Goal: Task Accomplishment & Management: Use online tool/utility

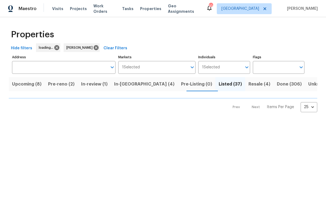
click at [44, 57] on label "Address" at bounding box center [63, 57] width 103 height 3
click at [44, 61] on input "Address" at bounding box center [59, 67] width 95 height 13
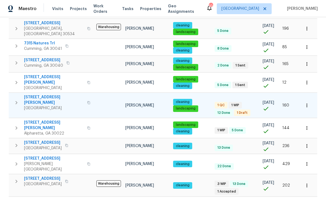
scroll to position [340, 0]
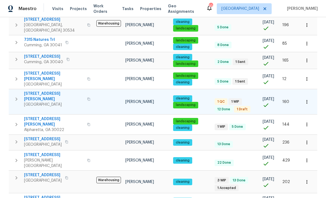
click at [46, 91] on span "294 Farm Ridge Dr NE" at bounding box center [54, 96] width 60 height 11
click at [309, 99] on icon "button" at bounding box center [306, 101] width 5 height 5
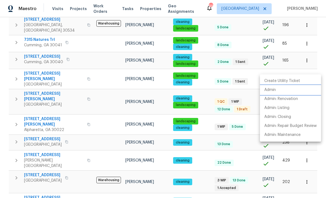
click at [272, 91] on p "Admin" at bounding box center [269, 90] width 11 height 6
click at [81, 52] on div at bounding box center [163, 99] width 326 height 198
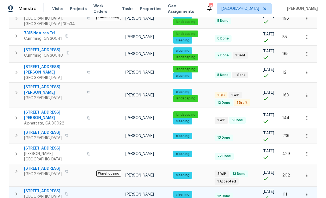
scroll to position [17, 0]
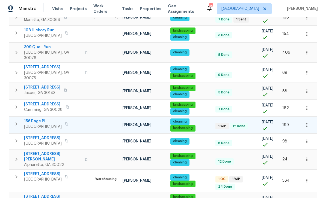
scroll to position [118, 0]
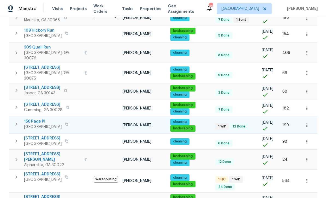
click at [37, 119] on span "156 Page Pl" at bounding box center [43, 121] width 38 height 5
click at [306, 123] on icon "button" at bounding box center [306, 125] width 5 height 5
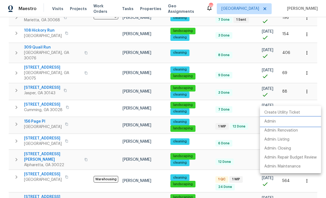
click at [272, 122] on p "Admin" at bounding box center [269, 122] width 11 height 6
click at [73, 149] on div at bounding box center [163, 99] width 326 height 198
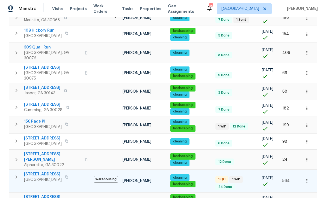
click at [42, 172] on span "5055 Hickory Hills Dr" at bounding box center [43, 174] width 38 height 5
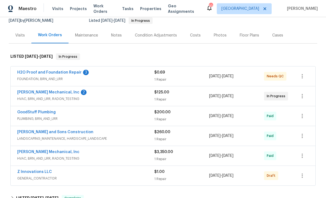
scroll to position [53, 0]
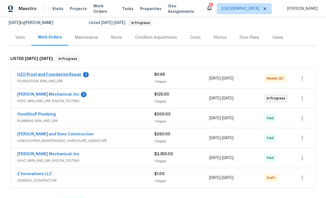
click at [52, 76] on link "H2O Proof and Foundation Repair" at bounding box center [49, 75] width 64 height 4
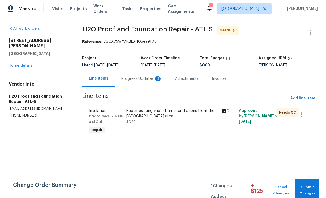
click at [134, 79] on div "Progress Updates 3" at bounding box center [141, 78] width 40 height 5
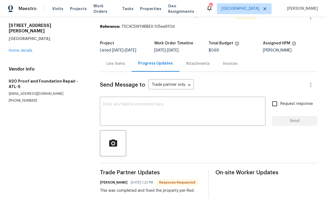
scroll to position [14, 0]
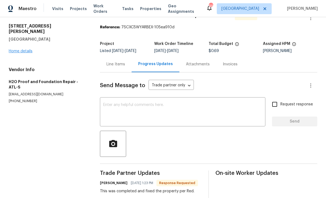
click at [22, 49] on link "Home details" at bounding box center [21, 51] width 24 height 4
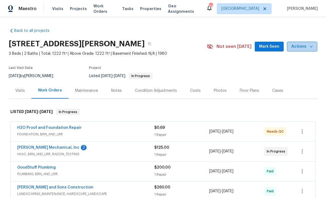
click at [299, 43] on span "Actions" at bounding box center [302, 46] width 22 height 7
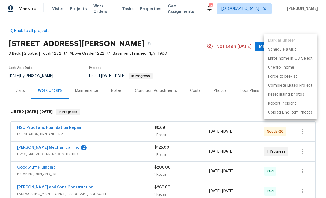
click at [215, 43] on div at bounding box center [163, 99] width 326 height 198
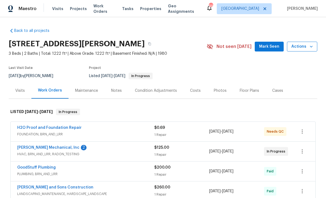
click at [309, 44] on icon "button" at bounding box center [311, 46] width 5 height 5
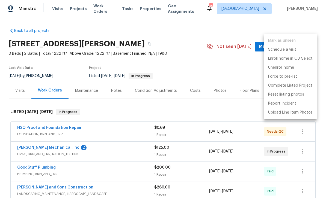
click at [175, 53] on div at bounding box center [163, 99] width 326 height 198
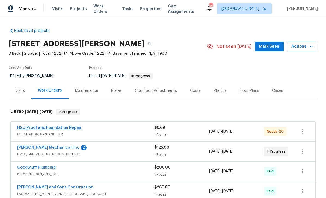
click at [45, 126] on link "H2O Proof and Foundation Repair" at bounding box center [49, 128] width 64 height 4
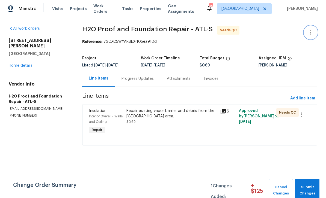
click at [310, 33] on icon "button" at bounding box center [310, 32] width 7 height 7
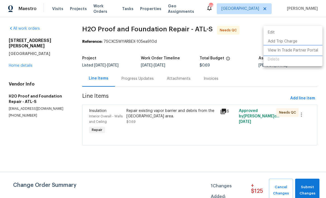
click at [279, 51] on li "View In Trade Partner Portal" at bounding box center [292, 50] width 59 height 9
click at [245, 45] on div at bounding box center [163, 99] width 326 height 198
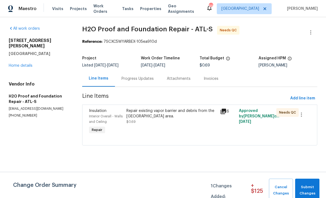
click at [145, 78] on div "Progress Updates" at bounding box center [137, 78] width 32 height 5
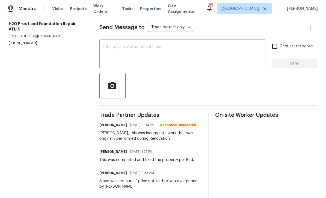
scroll to position [64, 0]
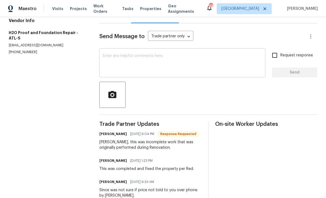
click at [111, 63] on textarea at bounding box center [182, 63] width 159 height 19
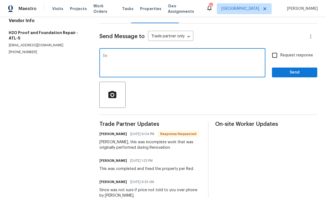
type textarea "S"
type textarea "This is rework"
click at [277, 57] on input "Request response" at bounding box center [274, 55] width 11 height 11
checkbox input "true"
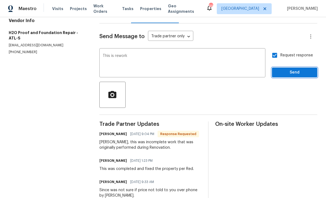
click at [285, 73] on span "Send" at bounding box center [294, 72] width 37 height 7
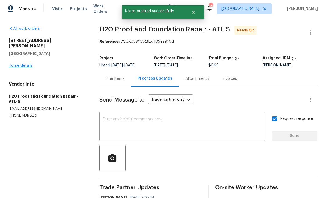
click at [25, 64] on link "Home details" at bounding box center [21, 66] width 24 height 4
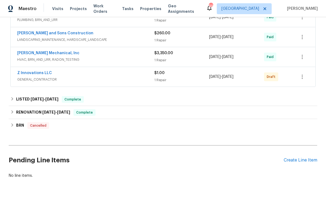
scroll to position [154, 0]
click at [35, 74] on link "Z Innovations LLC" at bounding box center [34, 74] width 35 height 4
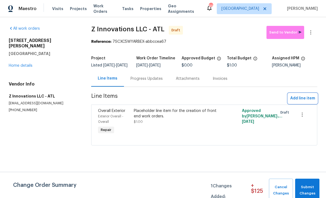
click at [298, 102] on span "Add line item" at bounding box center [302, 98] width 25 height 7
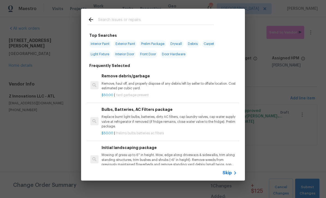
click at [106, 22] on input "text" at bounding box center [156, 20] width 116 height 8
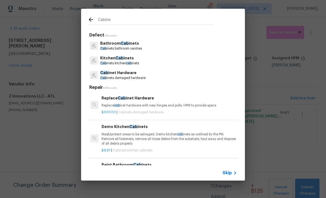
type input "Cabinet"
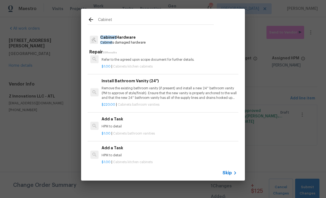
scroll to position [1033, 0]
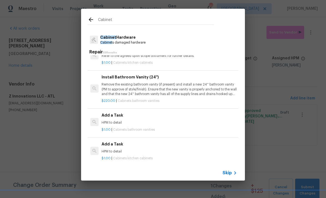
click at [114, 150] on p "HPM to detail" at bounding box center [169, 152] width 135 height 5
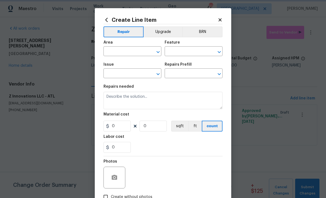
type input "Cabinets"
type input "Kitchen Cabinets"
type textarea "HPM to detail"
type input "1"
type input "Add a Task $1.00"
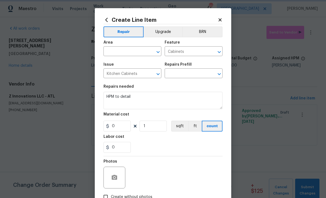
type input "1"
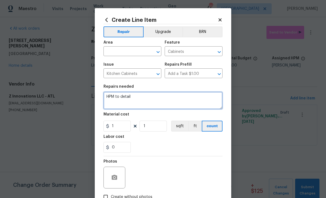
click at [134, 97] on textarea "HPM to detail" at bounding box center [162, 100] width 119 height 17
type textarea "H"
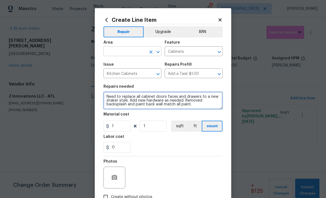
type textarea "Need to replace all cabinet doors faces and drawers to a new shaker style. Add …"
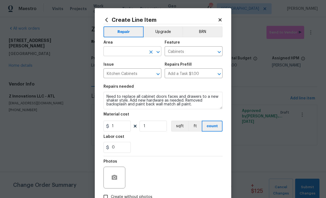
click at [143, 51] on input "text" at bounding box center [124, 52] width 43 height 8
click at [118, 65] on li "Kitchen" at bounding box center [132, 64] width 58 height 9
type input "Kitchen"
click at [161, 32] on button "Upgrade" at bounding box center [163, 31] width 39 height 11
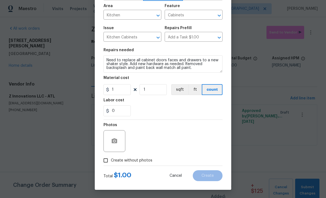
scroll to position [38, 0]
click at [106, 162] on input "Create without photos" at bounding box center [105, 161] width 10 height 10
checkbox input "true"
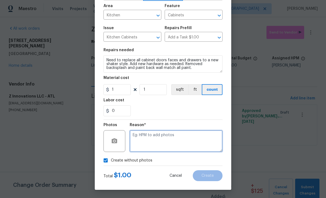
click at [144, 143] on textarea at bounding box center [176, 141] width 93 height 22
type textarea "Pm"
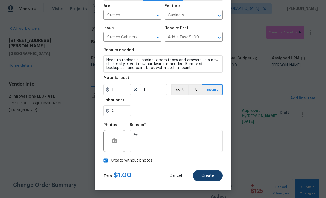
click at [204, 176] on span "Create" at bounding box center [207, 176] width 12 height 4
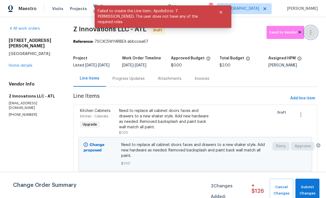
click at [313, 35] on icon "button" at bounding box center [310, 32] width 7 height 7
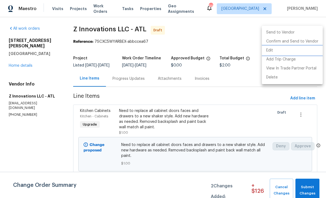
click at [274, 51] on li "Edit" at bounding box center [292, 50] width 61 height 9
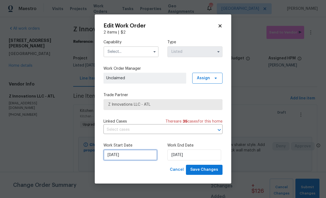
click at [126, 158] on input "8/24/2025" at bounding box center [130, 155] width 54 height 11
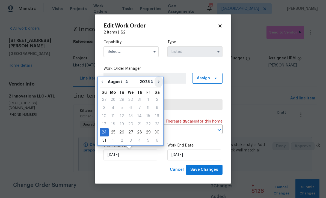
click at [156, 82] on icon "Go to next month" at bounding box center [158, 82] width 4 height 4
type input "9/24/2025"
select select "8"
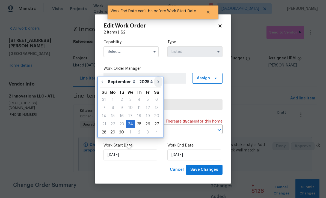
type input "9/24/2025"
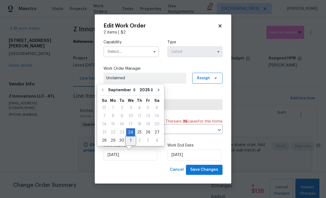
click at [128, 142] on div "1" at bounding box center [130, 141] width 9 height 8
type input "10/1/2025"
select select "9"
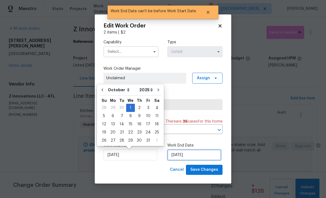
click at [186, 156] on input "10/1/2025" at bounding box center [194, 155] width 54 height 11
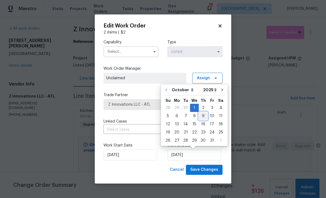
click at [200, 118] on div "9" at bounding box center [203, 116] width 9 height 8
type input "10/9/2025"
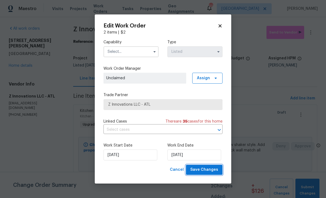
click at [202, 171] on span "Save Changes" at bounding box center [204, 170] width 28 height 7
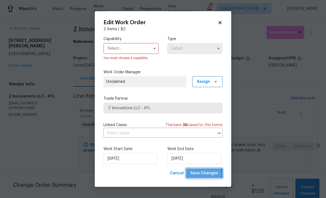
click at [200, 176] on span "Save Changes" at bounding box center [204, 173] width 28 height 7
click at [127, 49] on input "text" at bounding box center [130, 48] width 55 height 11
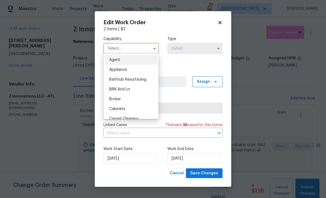
click at [123, 49] on input "text" at bounding box center [130, 48] width 55 height 11
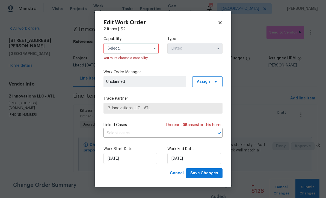
click at [124, 50] on input "text" at bounding box center [130, 48] width 55 height 11
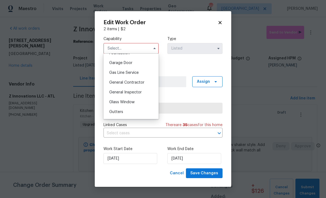
scroll to position [239, 0]
click at [137, 81] on span "General Contractor" at bounding box center [126, 82] width 35 height 4
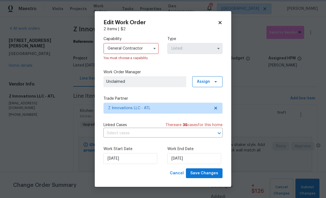
type input "General Contractor"
click at [202, 82] on span "Assign" at bounding box center [203, 81] width 13 height 5
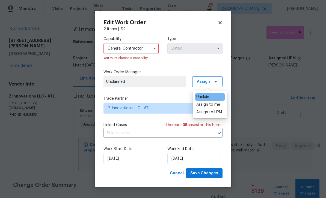
click at [204, 100] on div "Unclaim" at bounding box center [203, 96] width 14 height 5
click at [202, 98] on div "Unclaim" at bounding box center [203, 96] width 14 height 5
click at [129, 79] on span "Unclaimed" at bounding box center [144, 81] width 77 height 5
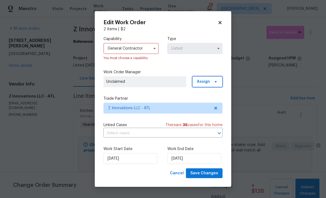
click at [203, 81] on span "Assign" at bounding box center [203, 81] width 13 height 5
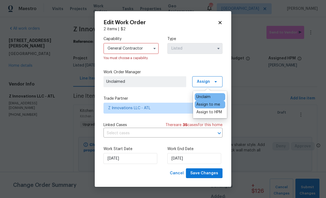
click at [202, 105] on div "Assign to me" at bounding box center [208, 104] width 24 height 5
click at [149, 97] on label "Trade Partner" at bounding box center [162, 98] width 119 height 5
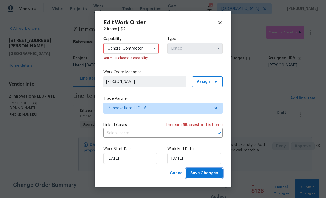
click at [200, 176] on span "Save Changes" at bounding box center [204, 173] width 28 height 7
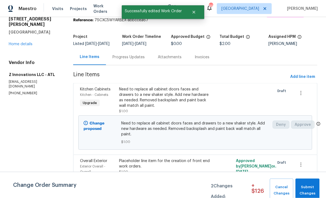
scroll to position [17, 0]
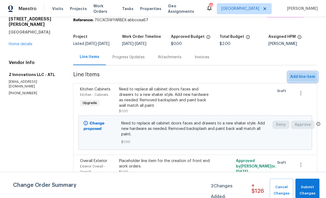
click at [298, 74] on span "Add line item" at bounding box center [302, 77] width 25 height 7
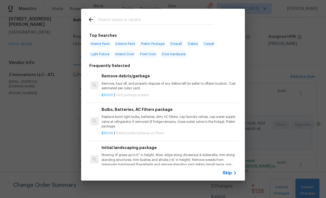
click at [107, 22] on input "text" at bounding box center [156, 20] width 116 height 8
type input "Deck"
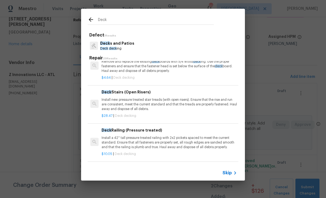
scroll to position [285, 0]
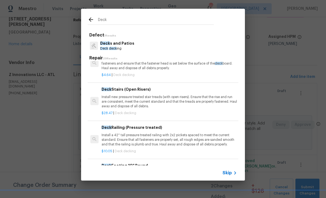
click at [114, 97] on p "Install new pressure treated stair treads (with open risers). Ensure that the r…" at bounding box center [169, 102] width 135 height 14
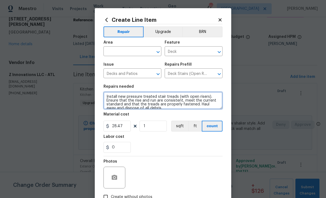
click at [179, 98] on textarea "Install new pressure treated stair treads (with open risers). Ensure that the r…" at bounding box center [162, 100] width 119 height 17
type textarea "Install new pressure treated stair treads off the back deck for access to backy…"
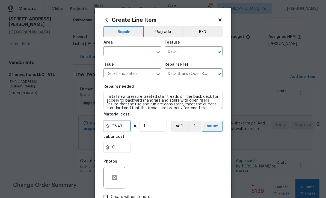
click at [123, 127] on input "28.47" at bounding box center [116, 126] width 27 height 11
type input "2"
click at [143, 52] on input "text" at bounding box center [124, 52] width 43 height 8
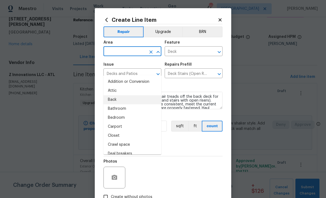
click at [115, 96] on li "Back" at bounding box center [132, 100] width 58 height 9
type input "Back"
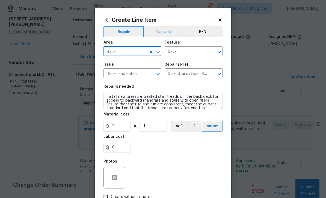
click at [165, 31] on button "Upgrade" at bounding box center [163, 31] width 39 height 11
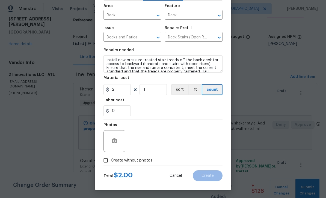
scroll to position [38, 0]
click at [107, 162] on input "Create without photos" at bounding box center [105, 161] width 10 height 10
checkbox input "true"
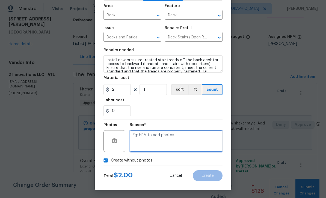
click at [139, 142] on textarea at bounding box center [176, 141] width 93 height 22
type textarea "Pm"
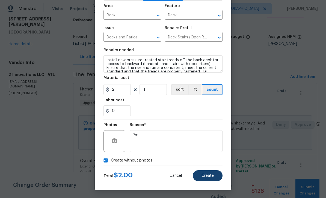
click at [205, 174] on span "Create" at bounding box center [207, 176] width 12 height 4
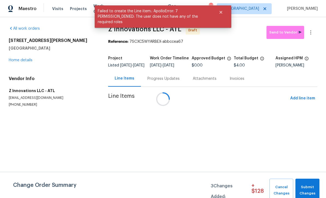
scroll to position [0, 0]
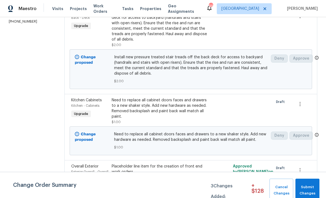
scroll to position [17, 0]
click at [301, 167] on icon "button" at bounding box center [300, 170] width 7 height 7
click at [299, 158] on li "Cancel" at bounding box center [303, 157] width 21 height 9
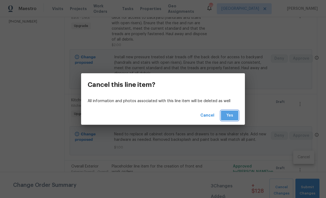
click at [230, 118] on span "Yes" at bounding box center [229, 115] width 9 height 7
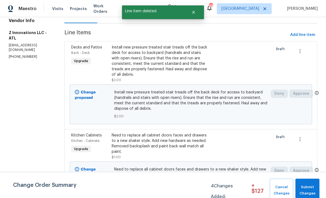
scroll to position [63, 0]
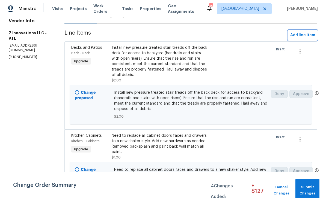
click at [298, 39] on span "Add line item" at bounding box center [302, 35] width 25 height 7
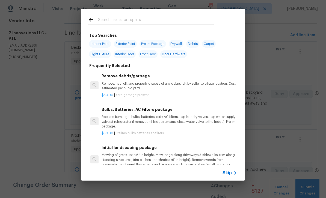
click at [112, 18] on input "text" at bounding box center [156, 20] width 116 height 8
type input "Cab"
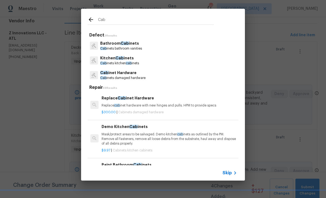
click at [115, 44] on p "Bathroom Cab inets" at bounding box center [121, 44] width 42 height 6
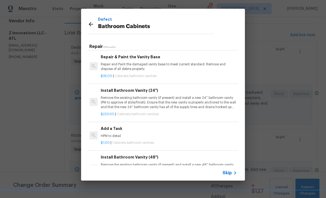
scroll to position [207, 1]
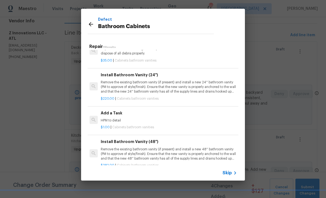
click at [117, 118] on p "HPM to detail" at bounding box center [168, 120] width 135 height 5
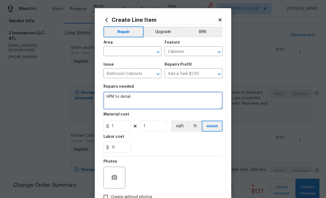
click at [134, 96] on textarea "HPM to detail" at bounding box center [162, 100] width 119 height 17
type textarea "H"
paste textarea "-Hall Bathroom: Install a new vanity, with top and faucet. and mirror -Primary …"
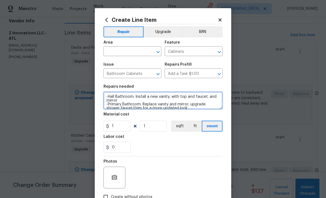
scroll to position [1, 0]
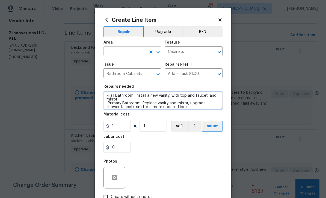
type textarea "-Hall Bathroom: Install a new vanity, with top and faucet. and mirror -Primary …"
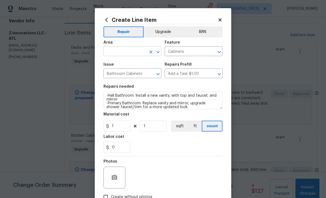
click at [117, 53] on input "text" at bounding box center [124, 52] width 43 height 8
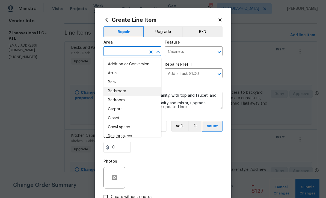
click at [114, 92] on li "Bathroom" at bounding box center [132, 91] width 58 height 9
type input "Bathroom"
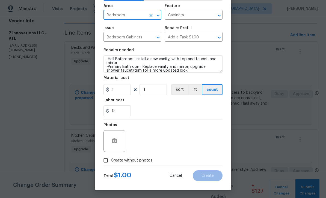
scroll to position [38, 0]
click at [105, 161] on input "Create without photos" at bounding box center [105, 161] width 10 height 10
checkbox input "true"
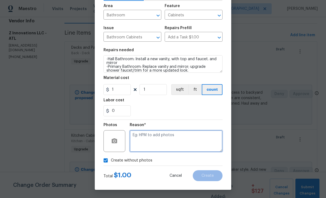
click at [138, 142] on textarea at bounding box center [176, 141] width 93 height 22
type textarea "Pm"
click at [203, 175] on span "Create" at bounding box center [207, 176] width 12 height 4
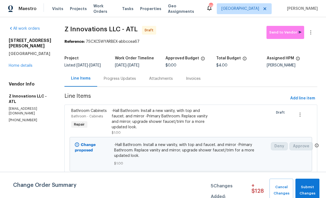
scroll to position [0, 0]
click at [283, 34] on span "Send to Vendor" at bounding box center [285, 32] width 32 height 6
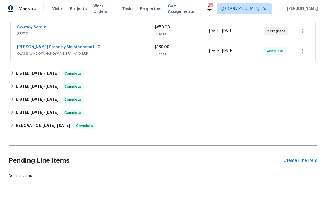
scroll to position [101, 0]
click at [297, 162] on div "Create Line Item" at bounding box center [301, 160] width 34 height 5
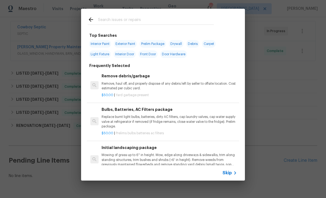
click at [101, 19] on input "text" at bounding box center [156, 20] width 116 height 8
click at [100, 46] on span "Interior Paint" at bounding box center [100, 44] width 22 height 8
type input "Interior Paint"
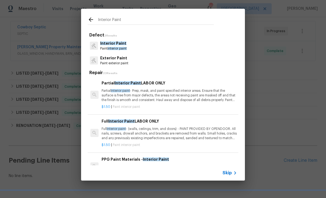
click at [114, 46] on p "Interior Paint" at bounding box center [113, 44] width 26 height 6
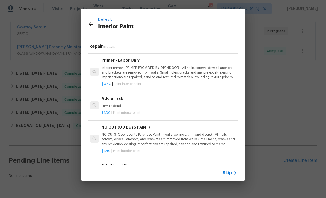
scroll to position [131, 0]
click at [117, 101] on div "Add a Task HPM to detail" at bounding box center [169, 102] width 135 height 13
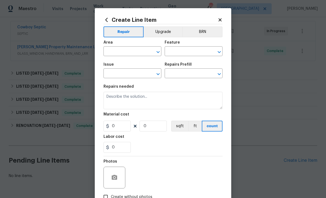
type input "Overall Paint"
type input "Interior Paint"
type textarea "HPM to detail"
type input "1"
type input "Add a Task $1.00"
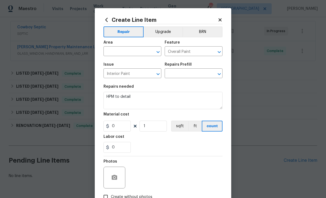
type input "1"
click at [118, 54] on input "text" at bounding box center [124, 52] width 43 height 8
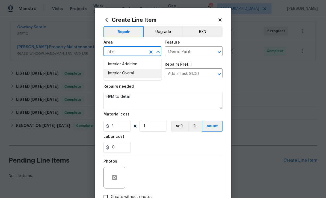
click at [116, 75] on li "Interior Overall" at bounding box center [132, 73] width 58 height 9
type input "Interior Overall"
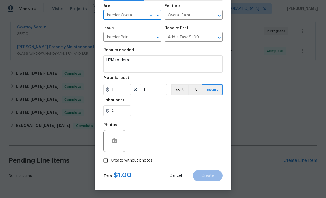
scroll to position [38, 0]
click at [107, 161] on input "Create without photos" at bounding box center [105, 161] width 10 height 10
checkbox input "true"
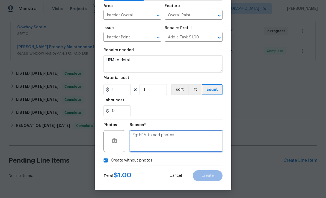
click at [144, 144] on textarea at bounding box center [176, 141] width 93 height 22
type textarea "Pm"
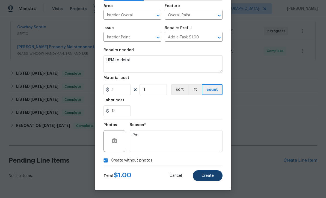
click at [209, 176] on span "Create" at bounding box center [207, 176] width 12 height 4
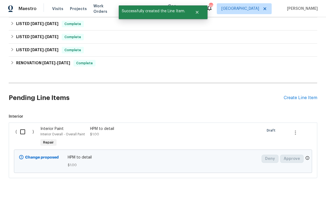
scroll to position [163, 0]
click at [23, 132] on input "checkbox" at bounding box center [25, 132] width 16 height 11
checkbox input "true"
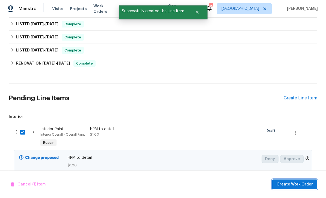
click at [289, 184] on span "Create Work Order" at bounding box center [295, 185] width 36 height 7
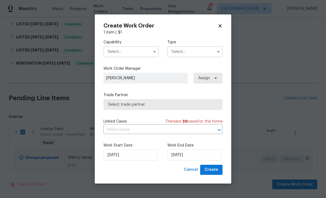
click at [136, 53] on input "text" at bounding box center [130, 51] width 55 height 11
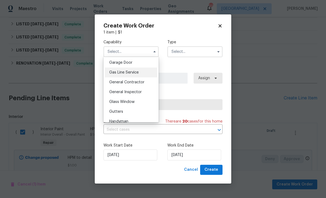
scroll to position [245, 0]
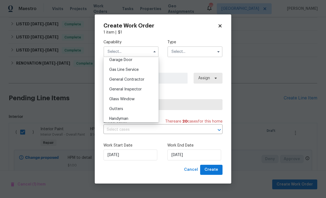
click at [137, 81] on span "General Contractor" at bounding box center [126, 80] width 35 height 4
type input "General Contractor"
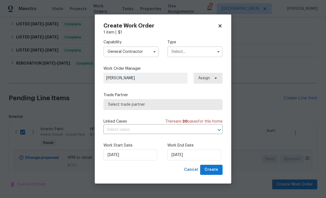
click at [183, 53] on input "text" at bounding box center [194, 51] width 55 height 11
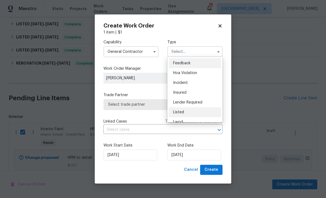
click at [190, 114] on div "Listed" at bounding box center [195, 113] width 52 height 10
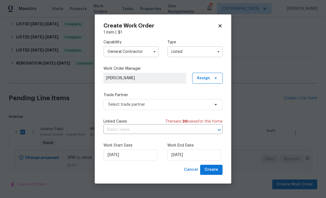
type input "Listed"
click at [202, 79] on span "Assign" at bounding box center [203, 78] width 13 height 5
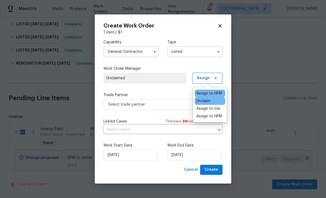
click at [203, 94] on div "Assign to HPM" at bounding box center [209, 93] width 26 height 5
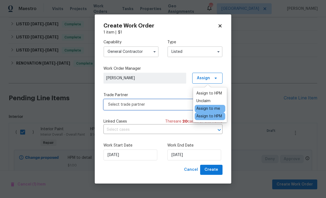
click at [172, 107] on span "Select trade partner" at bounding box center [159, 104] width 102 height 5
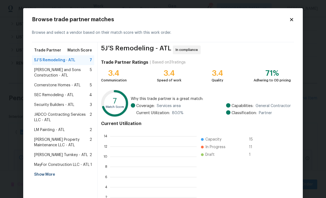
scroll to position [76, 87]
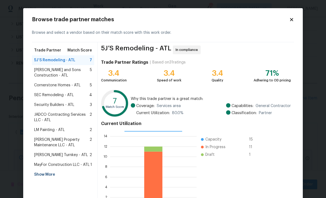
click at [48, 130] on span "LM Painting - ATL" at bounding box center [49, 129] width 31 height 5
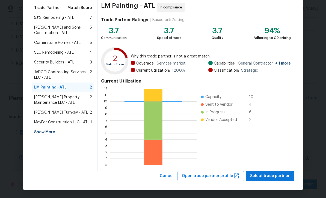
scroll to position [42, 0]
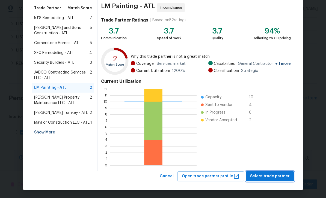
click at [267, 176] on span "Select trade partner" at bounding box center [270, 176] width 40 height 7
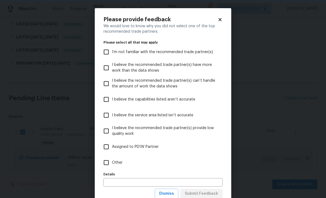
scroll to position [0, 0]
click at [107, 162] on input "Other" at bounding box center [105, 162] width 11 height 11
checkbox input "true"
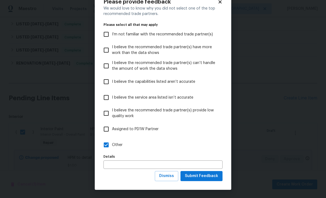
scroll to position [18, 0]
click at [203, 177] on span "Submit Feedback" at bounding box center [201, 176] width 33 height 7
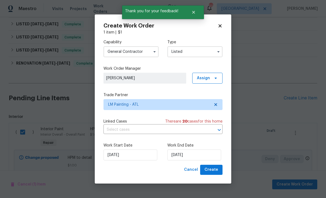
scroll to position [0, 0]
click at [196, 156] on input "[DATE]" at bounding box center [194, 155] width 54 height 11
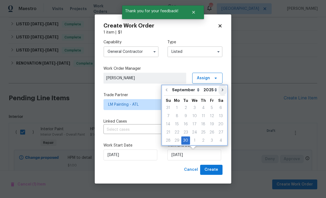
click at [220, 93] on button "Go to next month" at bounding box center [222, 90] width 8 height 11
type input "[DATE]"
select select "9"
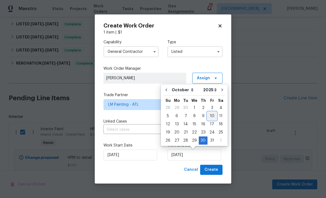
click at [207, 117] on div "10" at bounding box center [211, 116] width 9 height 8
type input "[DATE]"
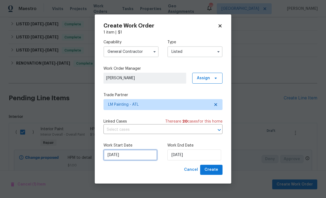
click at [132, 151] on input "[DATE]" at bounding box center [130, 155] width 54 height 11
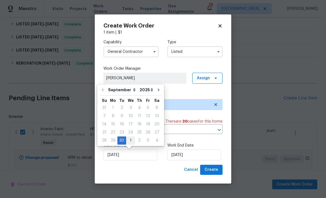
click at [131, 142] on div "1" at bounding box center [130, 141] width 9 height 8
type input "[DATE]"
select select "9"
click at [157, 173] on div "Cancel Create" at bounding box center [162, 170] width 119 height 10
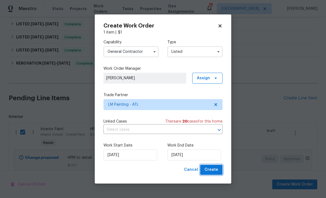
click at [213, 174] on span "Create" at bounding box center [211, 170] width 14 height 7
checkbox input "false"
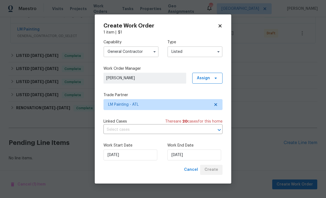
scroll to position [121, 0]
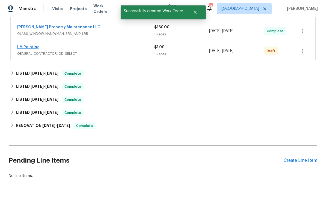
click at [26, 48] on link "LM Painting" at bounding box center [28, 47] width 22 height 4
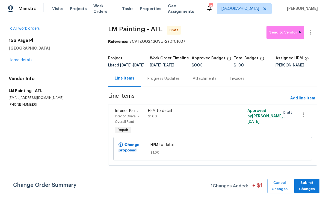
click at [58, 99] on p "[EMAIL_ADDRESS][DOMAIN_NAME]" at bounding box center [52, 98] width 86 height 5
click at [58, 98] on p "[EMAIL_ADDRESS][DOMAIN_NAME]" at bounding box center [52, 98] width 86 height 5
click at [58, 99] on p "[EMAIL_ADDRESS][DOMAIN_NAME]" at bounding box center [52, 98] width 86 height 5
copy p "[EMAIL_ADDRESS][DOMAIN_NAME]"
click at [161, 118] on div "HPM to detail $1.00" at bounding box center [187, 113] width 79 height 11
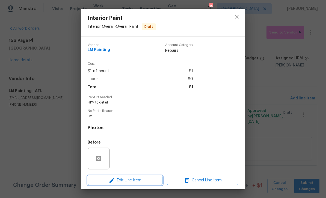
click at [121, 183] on span "Edit Line Item" at bounding box center [125, 180] width 72 height 7
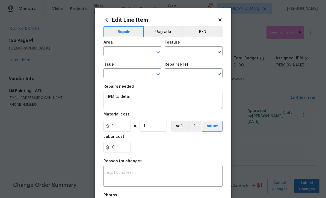
type input "Interior Overall"
type input "Overall Paint"
type input "Interior Paint"
type input "Add a Task $1.00"
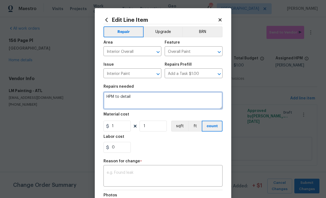
click at [135, 98] on textarea "HPM to detail" at bounding box center [162, 100] width 119 height 17
paste textarea "-Touch-up paint on inside of front door. -Master bathroom: change out cabinet p…"
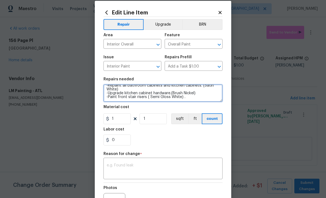
scroll to position [12, 0]
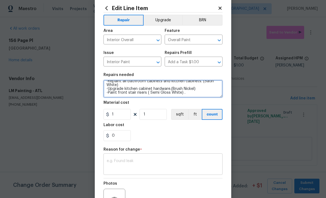
type textarea "HPM to detail -Touch-up paint on inside of front door. -Master bathroom: change…"
click at [130, 164] on textarea at bounding box center [163, 164] width 112 height 11
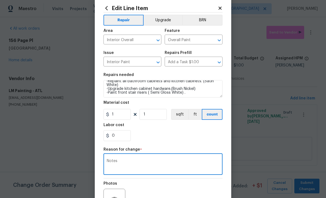
type textarea "Notes"
click at [150, 147] on div "Repair Upgrade BRN Area Interior Overall ​ Feature Overall Paint ​ Issue Interi…" at bounding box center [162, 119] width 119 height 212
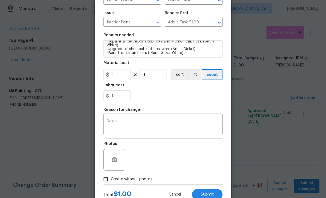
scroll to position [52, 0]
click at [107, 183] on input "Create without photos" at bounding box center [105, 179] width 10 height 10
checkbox input "true"
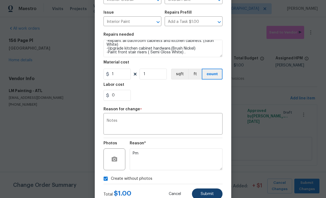
click at [220, 197] on button "Submit" at bounding box center [207, 194] width 31 height 11
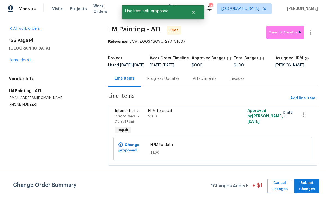
scroll to position [0, 0]
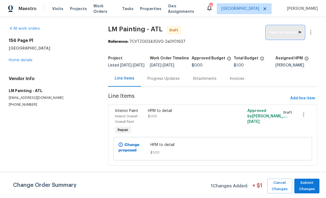
click at [284, 35] on button "Send to Vendor" at bounding box center [285, 32] width 38 height 13
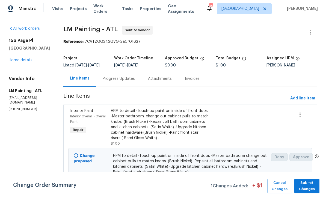
click at [131, 82] on div "Progress Updates" at bounding box center [119, 78] width 32 height 5
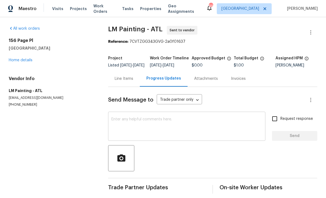
click at [116, 125] on textarea at bounding box center [186, 127] width 151 height 19
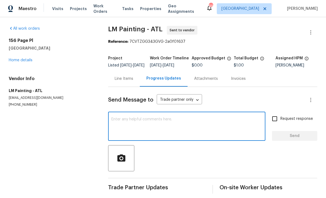
paste textarea "Can you please provide ballpark costs for the following: -Paint all crown moldi…"
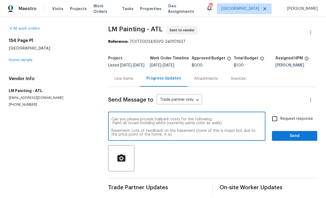
scroll to position [23, 0]
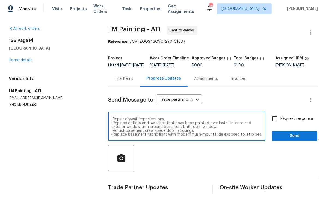
click at [214, 137] on textarea "Can you please provide ballpark costs for the following: -Paint all crown moldi…" at bounding box center [186, 127] width 151 height 19
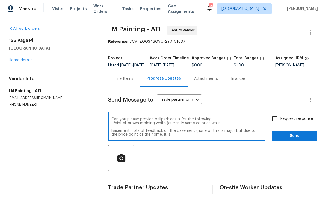
scroll to position [0, 0]
type textarea "Can you please provide ballpark costs for the following: -Paint all crown moldi…"
click at [275, 123] on input "Request response" at bounding box center [274, 118] width 11 height 11
checkbox input "true"
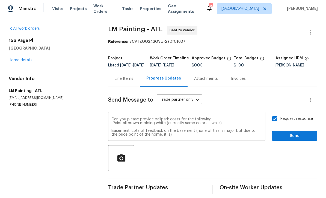
click at [169, 124] on textarea "Can you please provide ballpark costs for the following: -Paint all crown moldi…" at bounding box center [186, 127] width 151 height 19
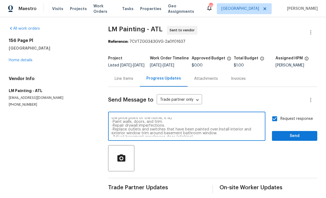
scroll to position [17, 0]
type textarea "Can you please provide me costs for the following: -Paint all crown molding whi…"
click at [289, 140] on span "Send" at bounding box center [294, 136] width 37 height 7
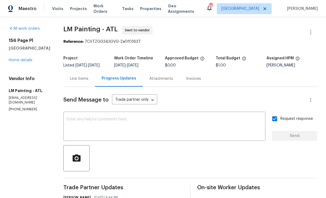
scroll to position [0, 0]
click at [16, 62] on link "Home details" at bounding box center [21, 60] width 24 height 4
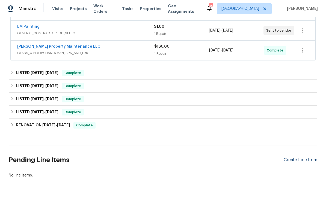
scroll to position [121, 0]
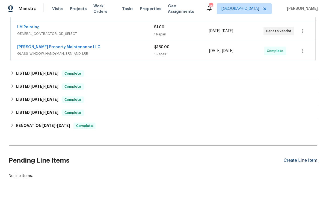
click at [302, 161] on div "Create Line Item" at bounding box center [301, 160] width 34 height 5
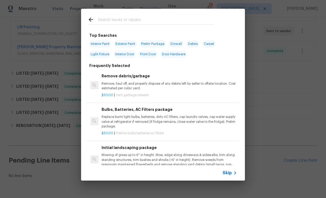
click at [112, 21] on input "text" at bounding box center [156, 20] width 116 height 8
type input "Fooring"
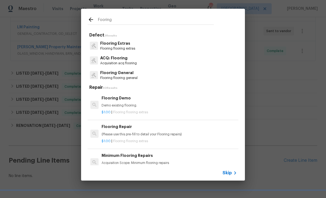
click at [121, 46] on p "Flooring Extras" at bounding box center [117, 44] width 35 height 6
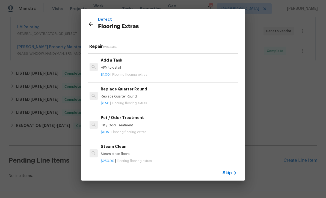
scroll to position [170, 1]
click at [121, 63] on div "Add a Task HPM to detail" at bounding box center [168, 64] width 135 height 13
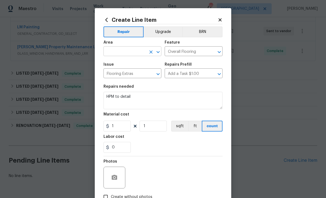
click at [122, 51] on input "text" at bounding box center [124, 52] width 43 height 8
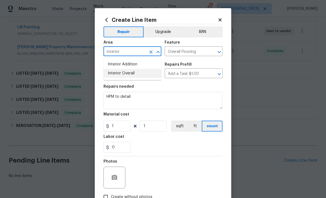
click at [121, 75] on li "Interior Overall" at bounding box center [132, 73] width 58 height 9
type input "Interior Overall"
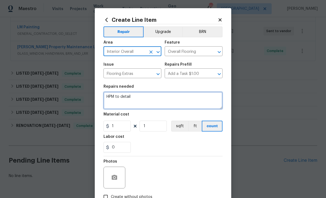
click at [135, 101] on textarea "HPM to detail" at bounding box center [162, 100] width 119 height 17
paste textarea "Can you please get flooring quote for LVP: one option for everything with LVP. …"
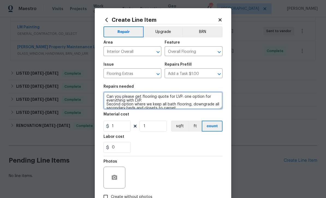
scroll to position [1, 0]
click at [201, 98] on textarea "Can you please get flooring quote for LVP: one option for everything with LVP. …" at bounding box center [162, 100] width 119 height 17
click at [167, 101] on textarea "Can you please get flooring quote for LVP: Option 1 is for everything with LVP.…" at bounding box center [162, 100] width 119 height 17
click at [153, 101] on textarea "Can you please get flooring quote for LVP: Option 1 is for everything with LVP.…" at bounding box center [162, 100] width 119 height 17
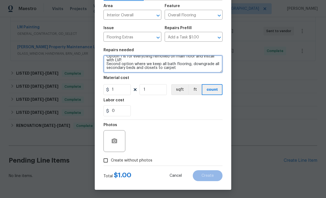
scroll to position [38, 0]
type textarea "Can you please get flooring quote for LVP: Option 1 is for everything removed o…"
click at [108, 161] on input "Create without photos" at bounding box center [105, 161] width 10 height 10
checkbox input "true"
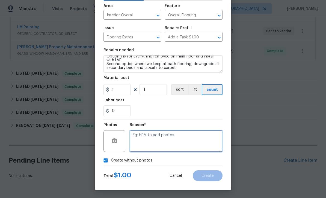
click at [144, 144] on textarea at bounding box center [176, 141] width 93 height 22
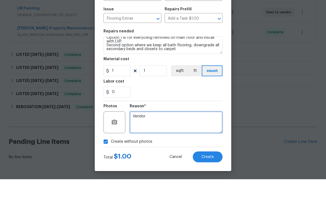
scroll to position [6, 0]
type textarea "Vendor"
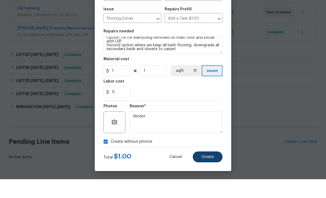
click at [204, 171] on button "Create" at bounding box center [208, 176] width 30 height 11
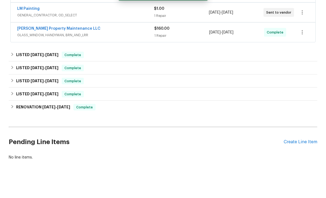
scroll to position [17, 0]
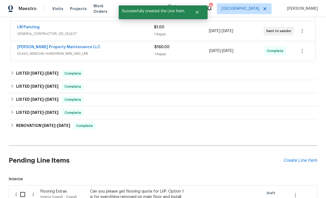
click at [22, 189] on input "checkbox" at bounding box center [25, 194] width 16 height 11
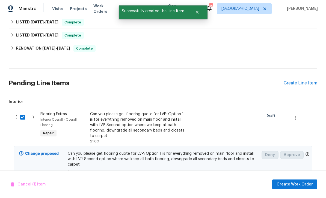
scroll to position [200, 0]
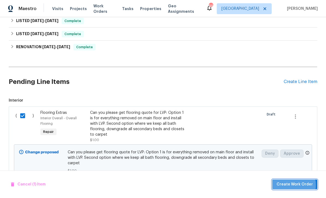
click at [289, 186] on span "Create Work Order" at bounding box center [295, 185] width 36 height 7
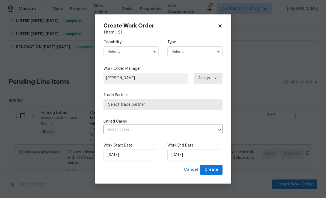
checkbox input "false"
click at [138, 47] on input "text" at bounding box center [130, 51] width 55 height 11
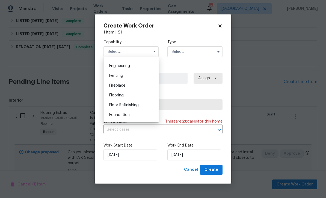
scroll to position [190, 0]
click at [120, 86] on span "Flooring" at bounding box center [116, 86] width 14 height 4
type input "Flooring"
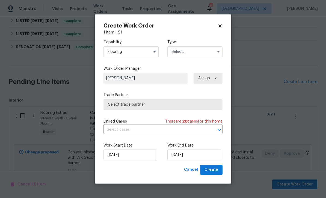
click at [180, 54] on input "text" at bounding box center [194, 51] width 55 height 11
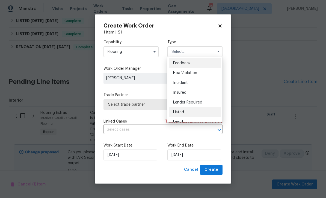
click at [178, 111] on span "Listed" at bounding box center [178, 113] width 11 height 4
type input "Listed"
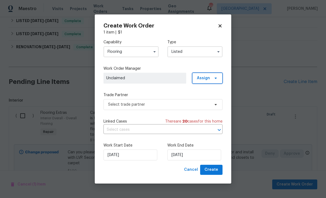
click at [203, 80] on span "Assign" at bounding box center [203, 78] width 13 height 5
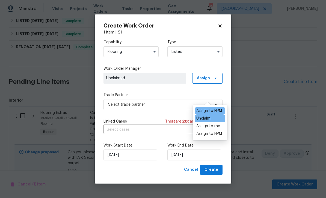
click at [204, 108] on div "Assign to HPM" at bounding box center [209, 110] width 26 height 5
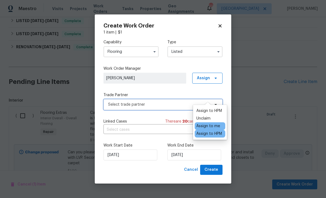
click at [162, 106] on span "Select trade partner" at bounding box center [159, 104] width 102 height 5
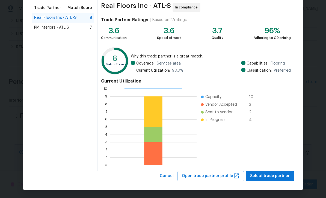
scroll to position [42, 0]
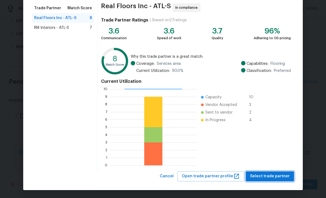
click at [263, 176] on span "Select trade partner" at bounding box center [270, 176] width 40 height 7
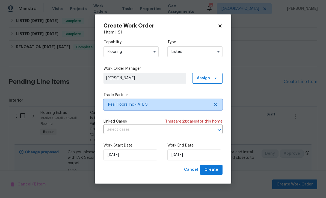
scroll to position [0, 0]
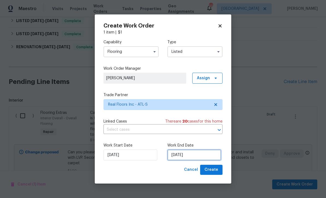
click at [198, 157] on input "[DATE]" at bounding box center [194, 155] width 54 height 11
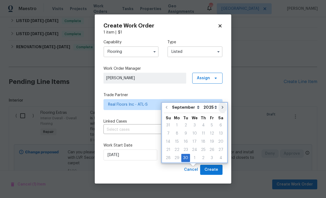
click at [220, 102] on button "Go to next month" at bounding box center [222, 107] width 8 height 11
type input "[DATE]"
select select "9"
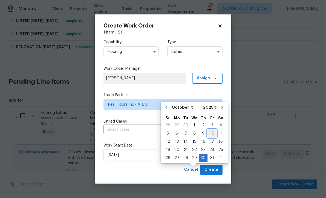
click at [208, 130] on div "10" at bounding box center [211, 134] width 9 height 8
type input "[DATE]"
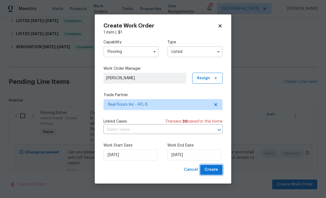
click at [208, 172] on span "Create" at bounding box center [211, 170] width 14 height 7
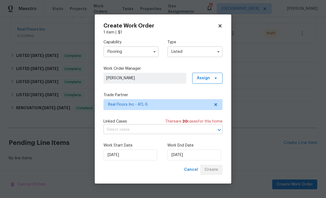
scroll to position [141, 0]
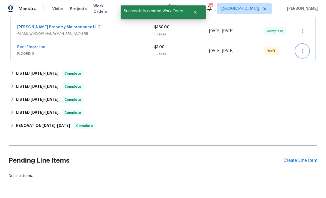
click at [304, 48] on icon "button" at bounding box center [302, 51] width 7 height 7
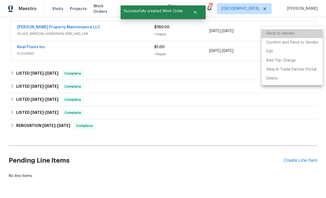
click at [288, 36] on li "Send to Vendor" at bounding box center [292, 33] width 61 height 9
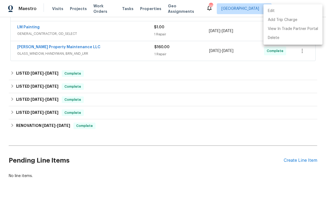
click at [159, 123] on div at bounding box center [163, 99] width 326 height 198
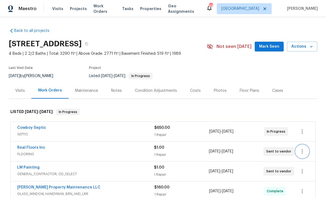
scroll to position [0, 0]
click at [270, 42] on button "Mark Seen" at bounding box center [269, 47] width 29 height 10
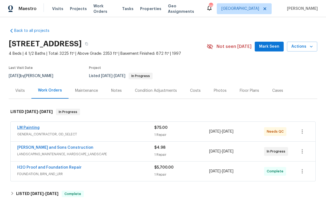
click at [22, 128] on link "LM Painting" at bounding box center [28, 128] width 22 height 4
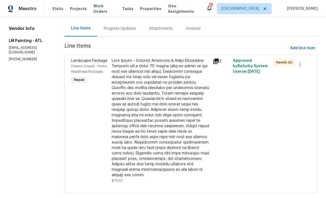
scroll to position [49, 0]
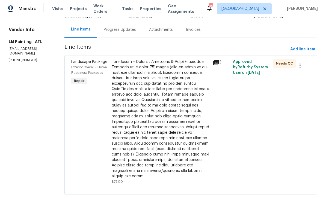
click at [130, 30] on div "Progress Updates" at bounding box center [120, 29] width 32 height 5
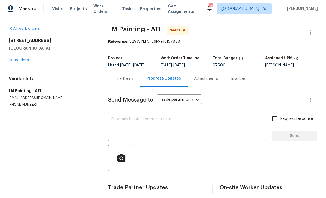
scroll to position [5, 0]
click at [20, 58] on link "Home details" at bounding box center [21, 60] width 24 height 4
